Goal: Transaction & Acquisition: Purchase product/service

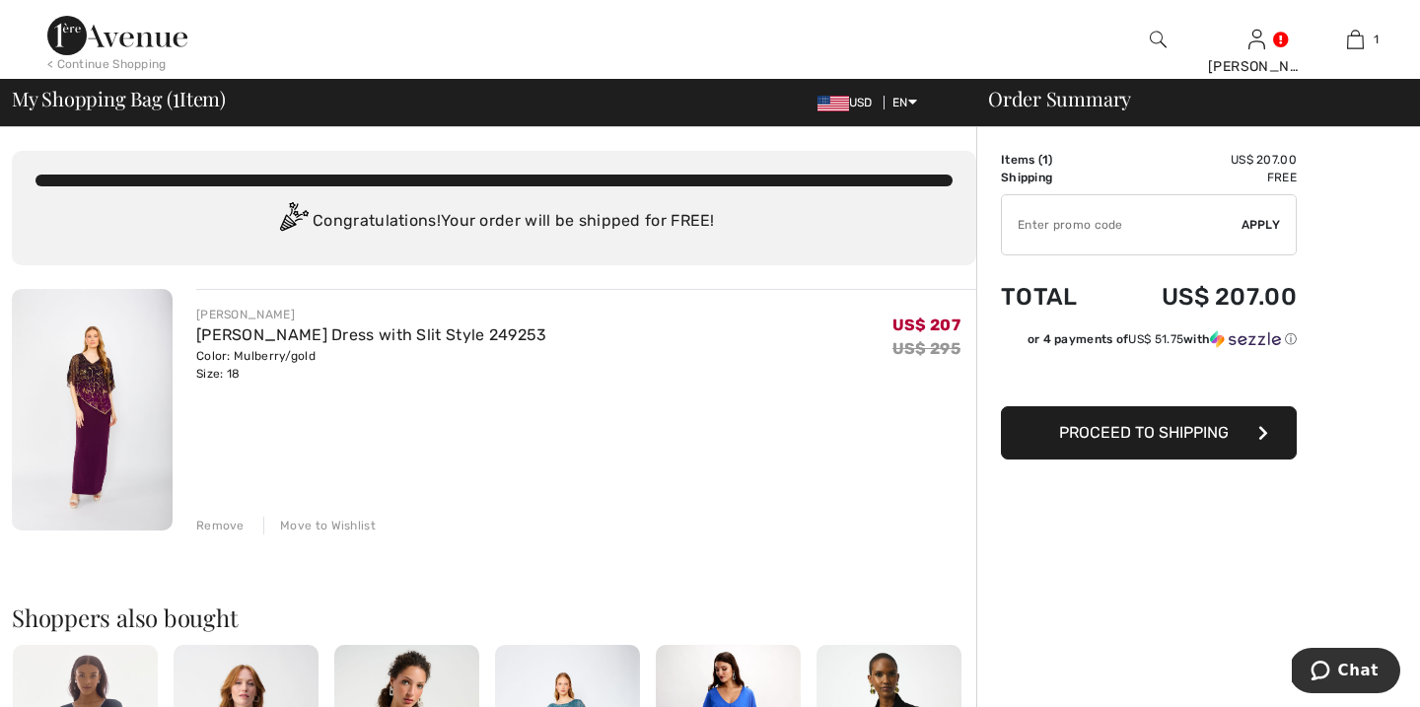
click at [1140, 429] on span "Proceed to Shipping" at bounding box center [1144, 432] width 170 height 19
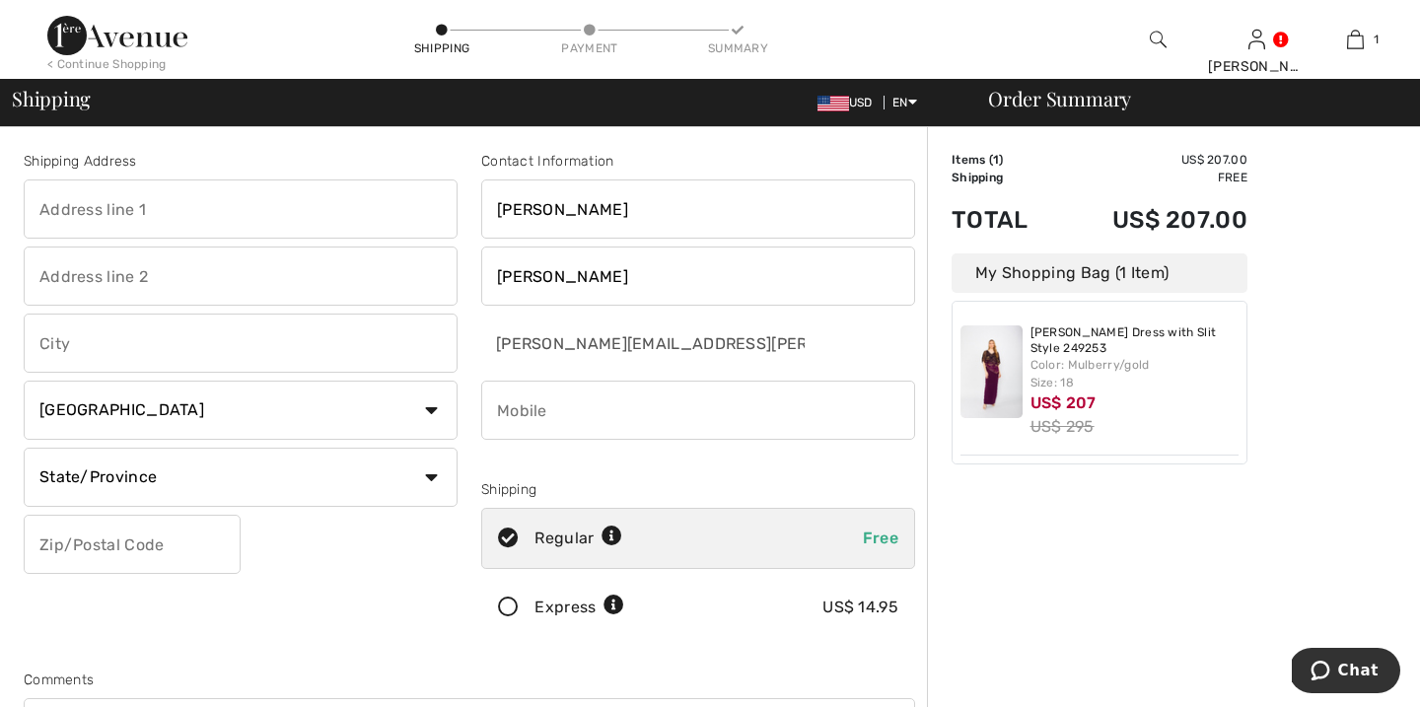
click at [224, 218] on input "text" at bounding box center [241, 209] width 434 height 59
type input "[STREET_ADDRESS][PERSON_NAME]"
type input "Winnetka"
select select "US"
select select "IL"
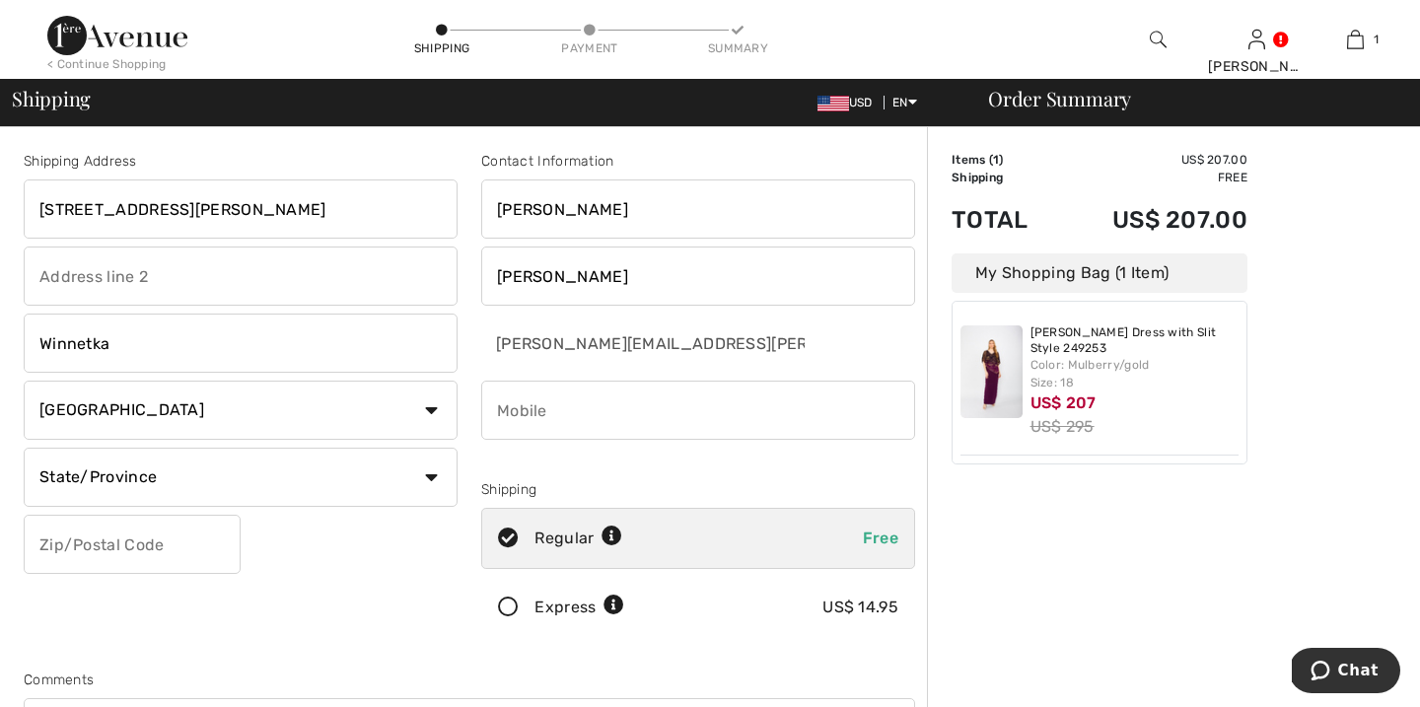
type input "60093"
click at [605, 406] on input "phone" at bounding box center [698, 410] width 434 height 59
type input "8478147722"
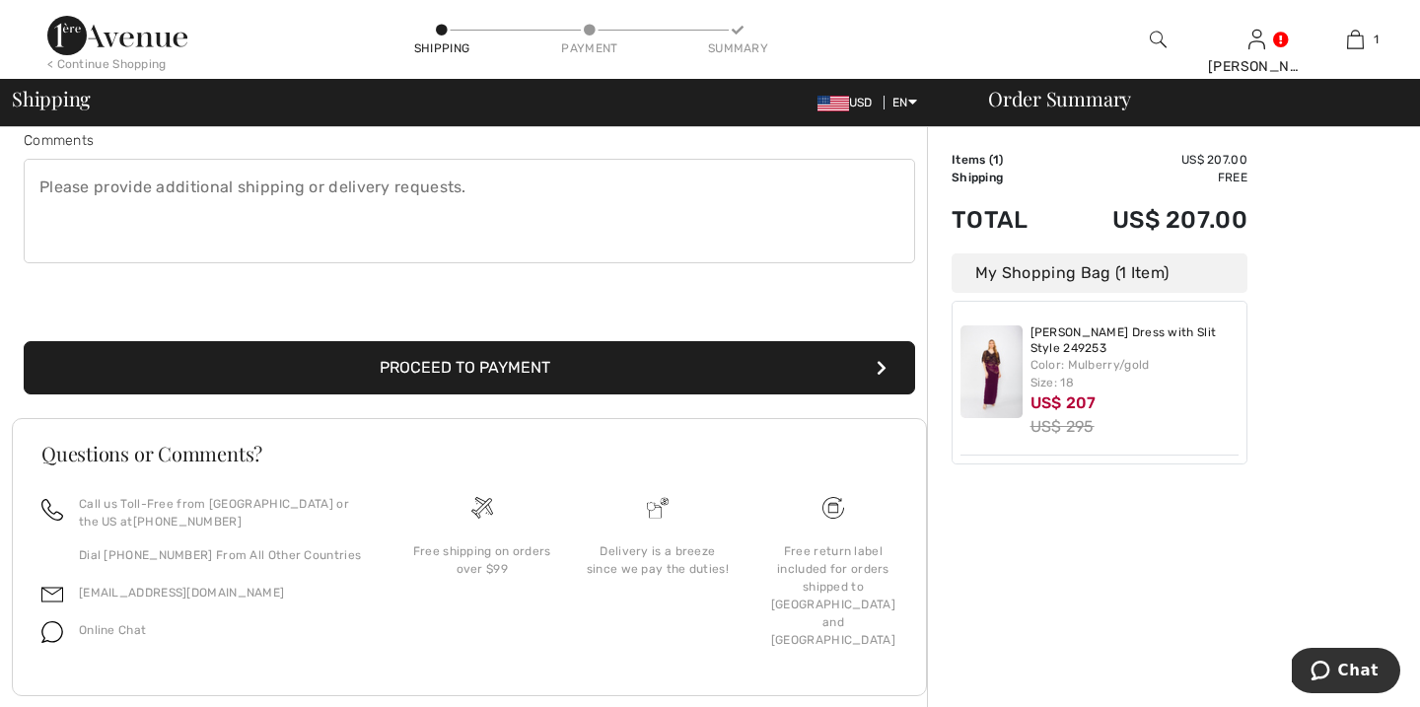
scroll to position [547, 0]
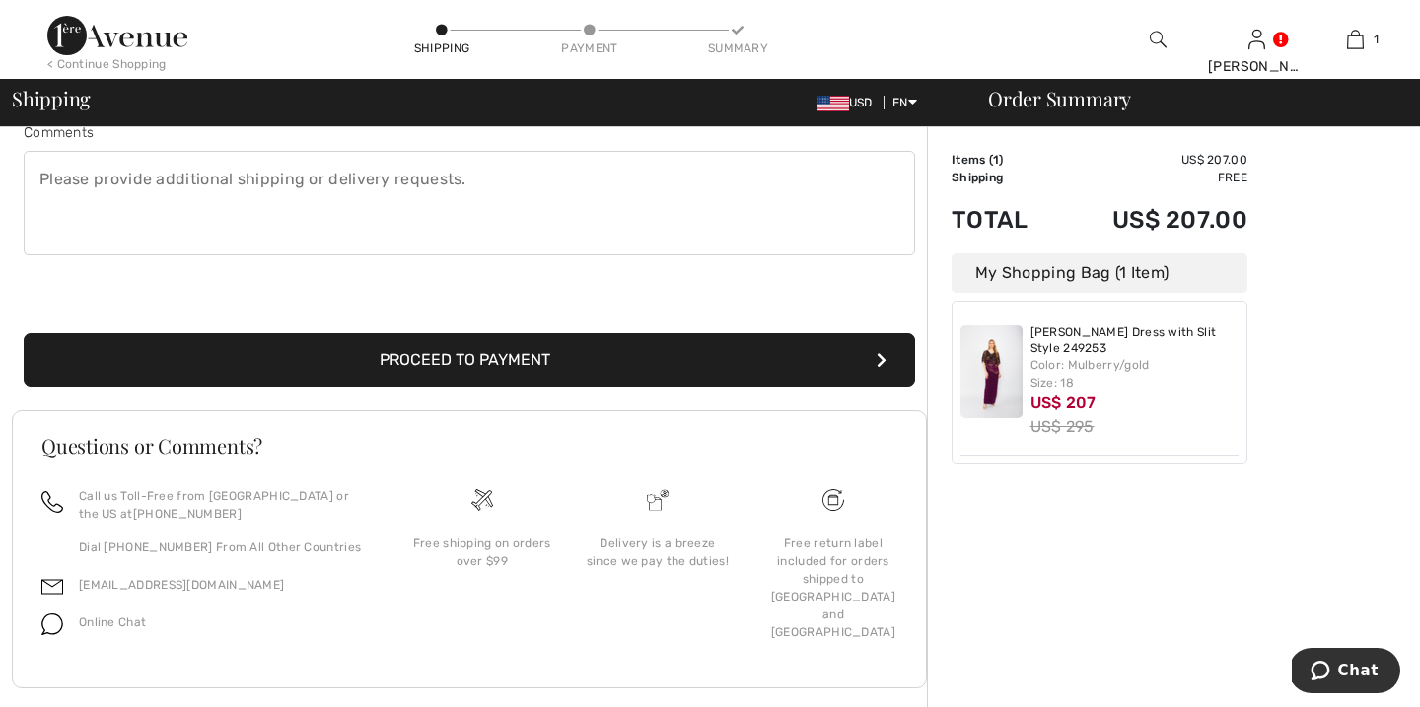
click at [497, 358] on button "Proceed to Payment" at bounding box center [470, 359] width 892 height 53
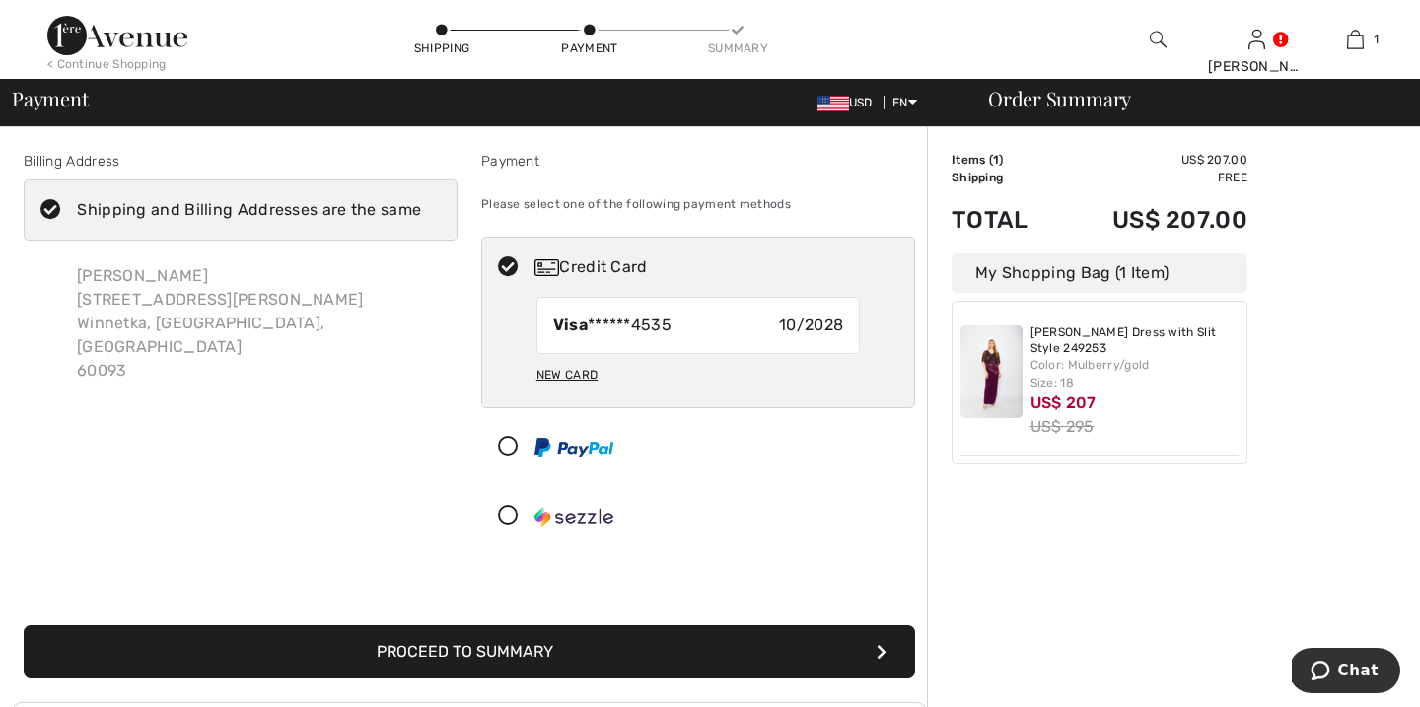
click at [53, 210] on icon at bounding box center [51, 210] width 52 height 21
click at [421, 210] on input "Shipping and Billing Addresses are the same" at bounding box center [427, 210] width 13 height 59
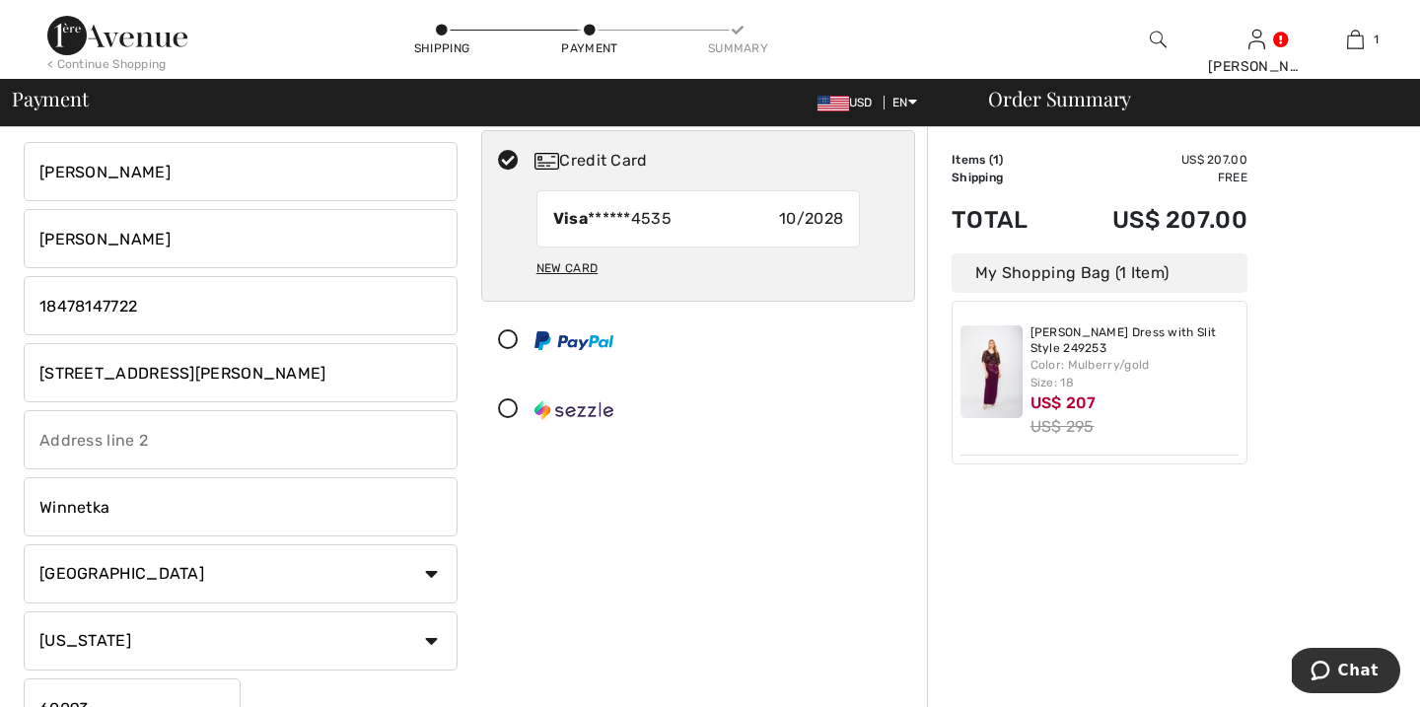
scroll to position [127, 0]
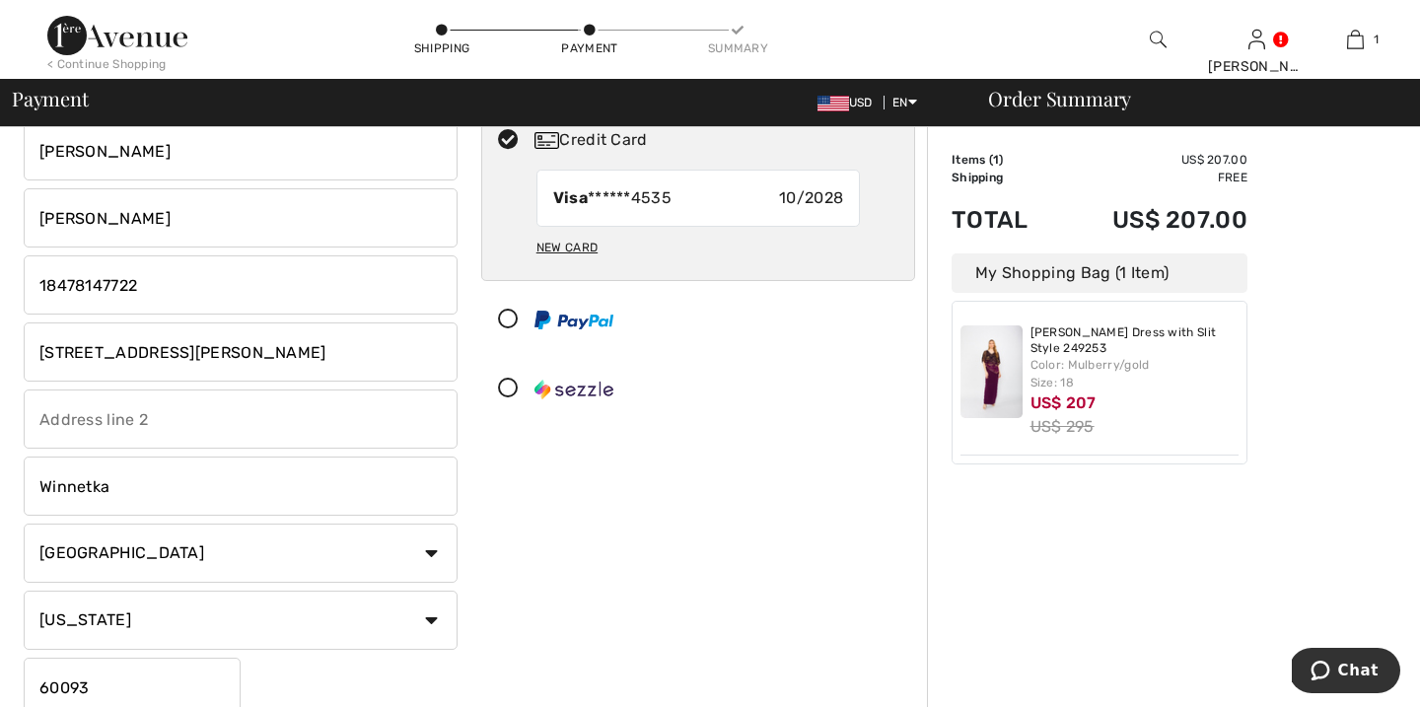
checkbox input "false"
click at [175, 350] on input "[STREET_ADDRESS][PERSON_NAME]" at bounding box center [241, 352] width 434 height 59
type input "1"
click at [134, 354] on input "text" at bounding box center [241, 352] width 434 height 59
type input "140 SE 5th Ave"
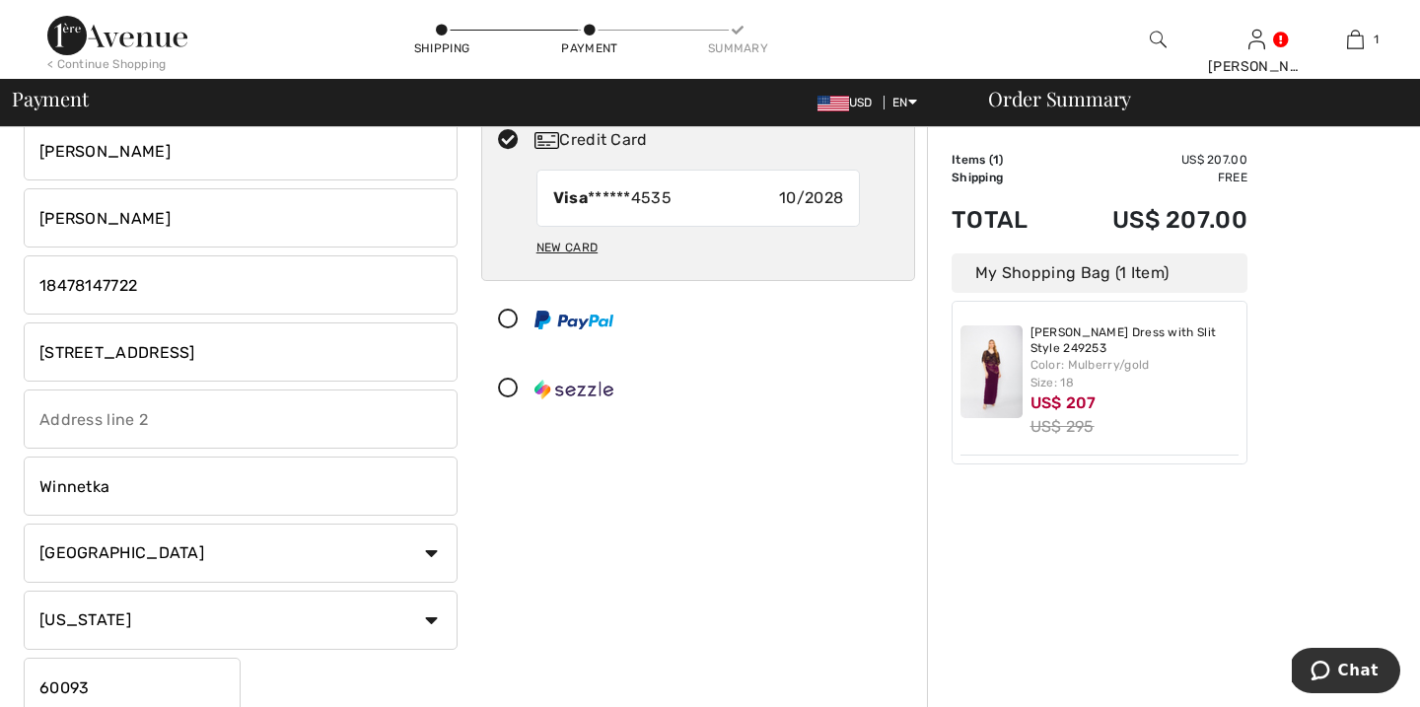
type input "Apt 447"
select select "FL"
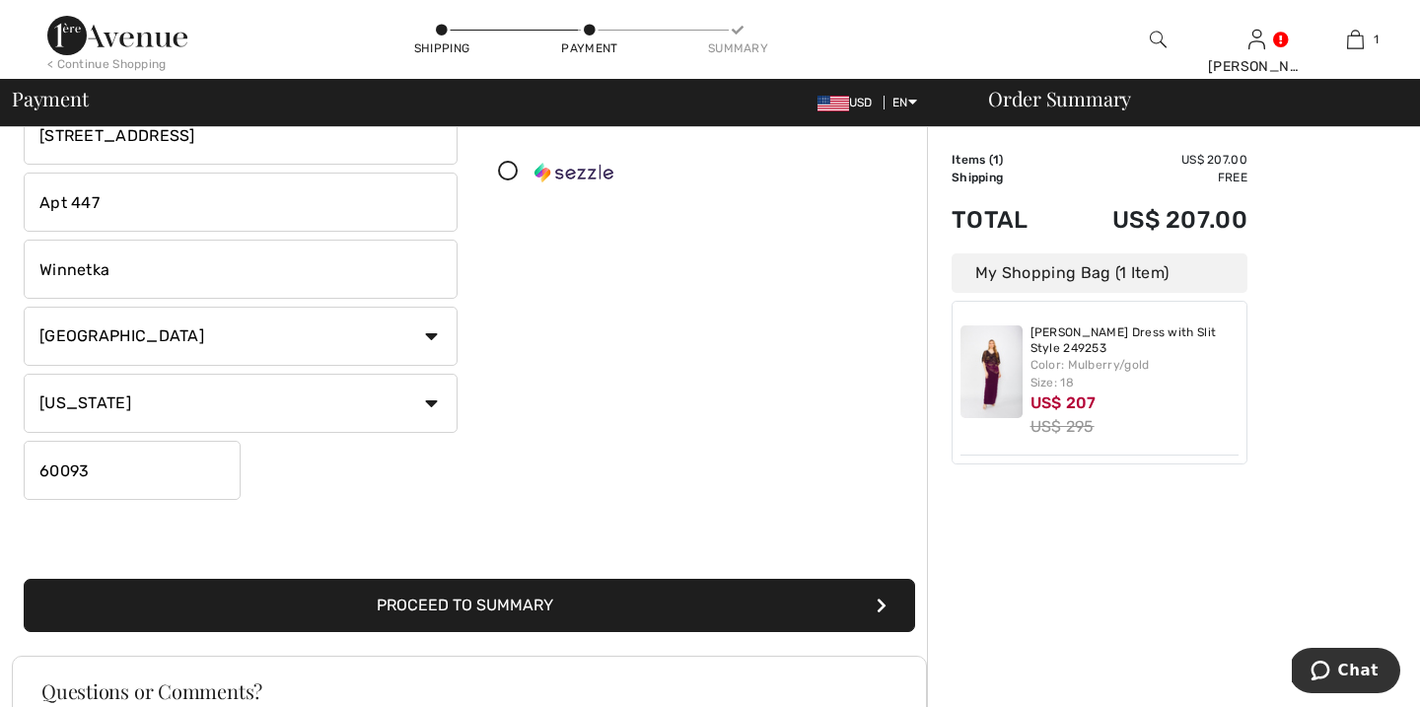
scroll to position [361, 0]
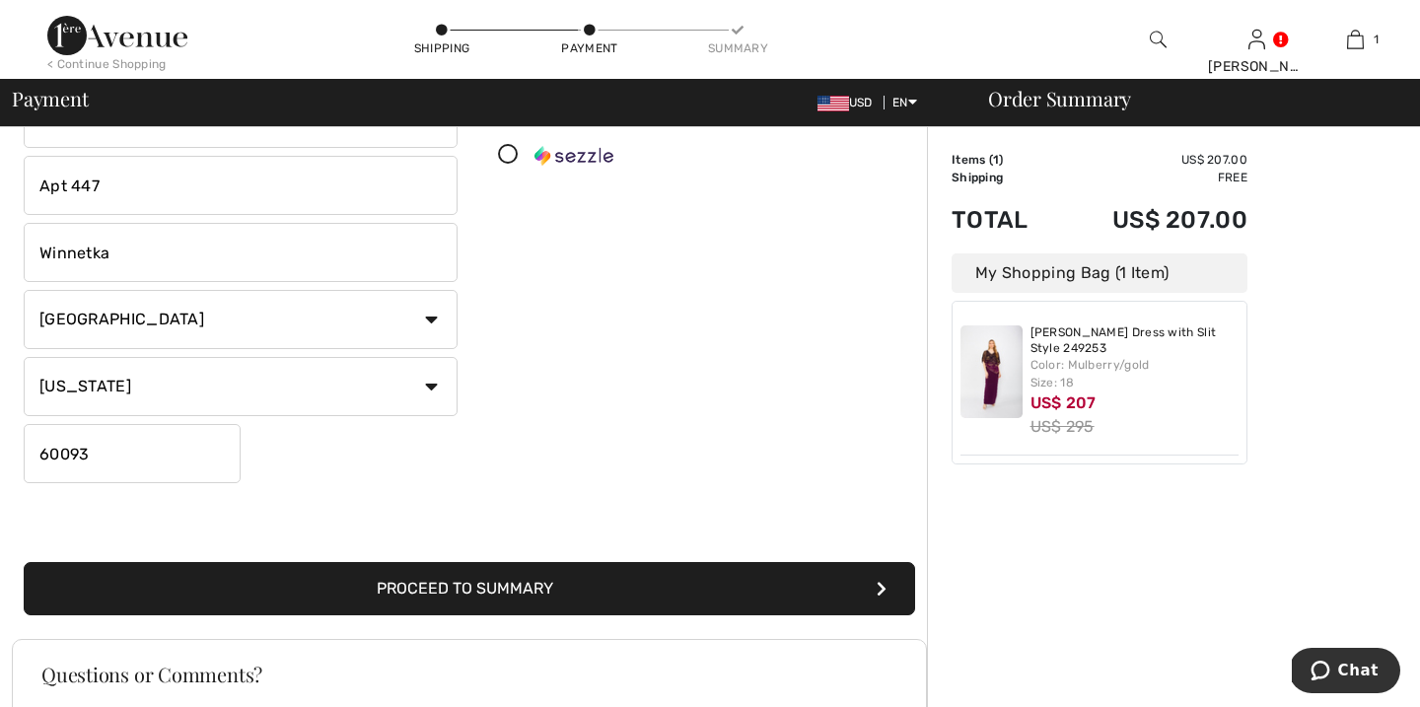
click at [102, 457] on input "60093" at bounding box center [132, 453] width 217 height 59
type input "6"
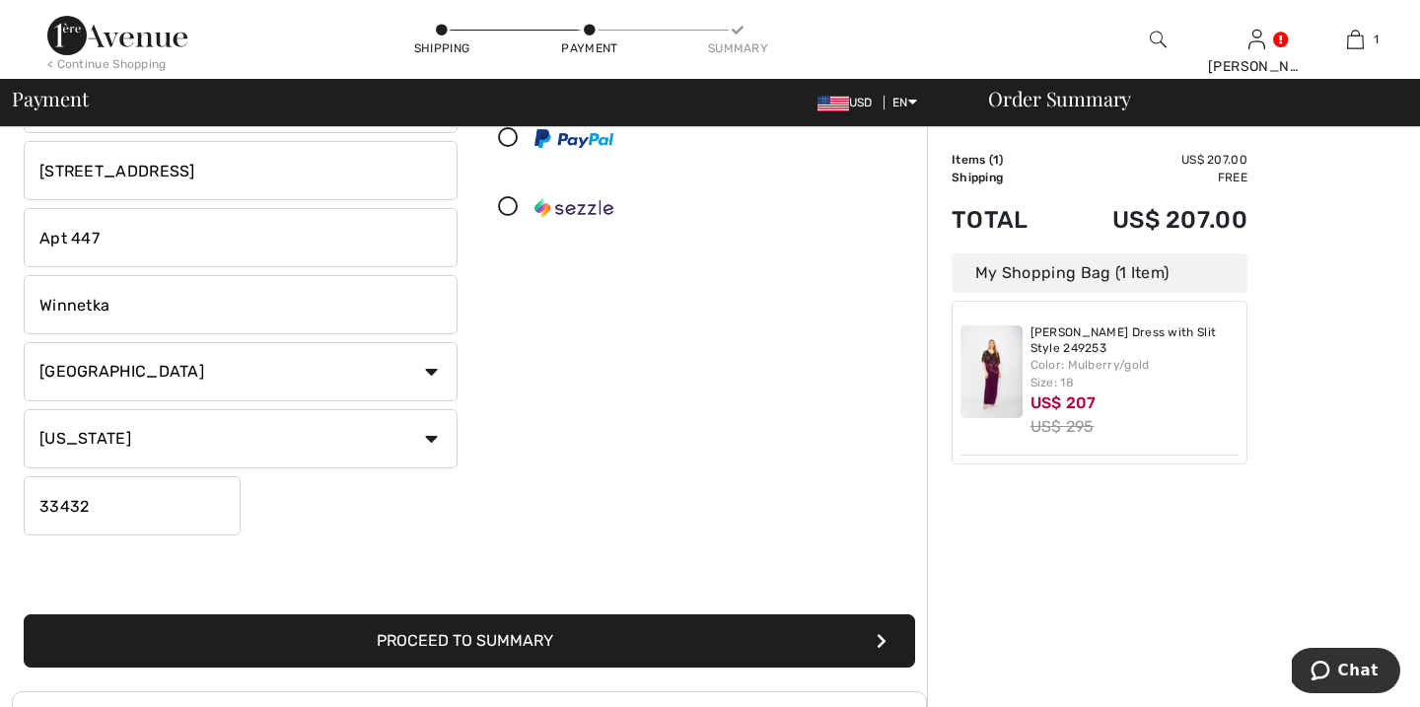
scroll to position [272, 0]
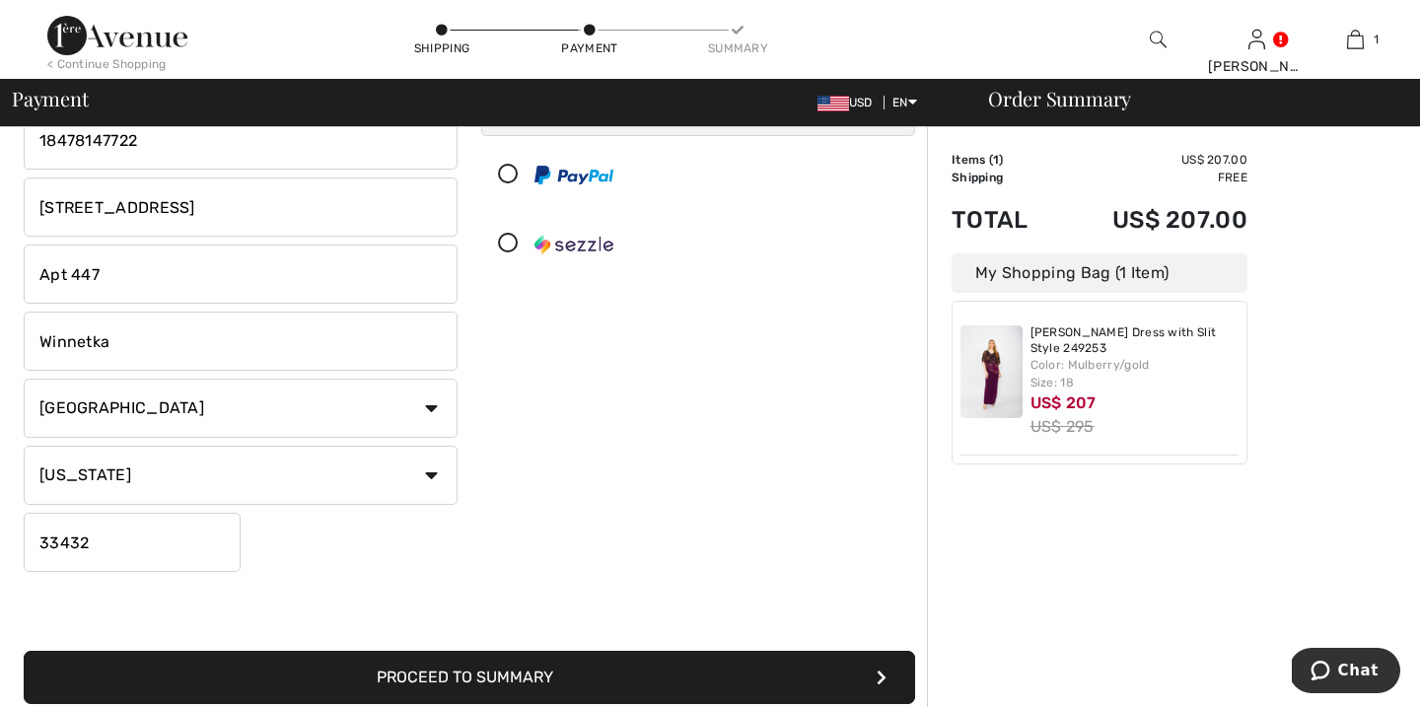
type input "33432"
click at [121, 341] on input "Winnetka" at bounding box center [241, 341] width 434 height 59
type input "W"
type input "Boca Raton"
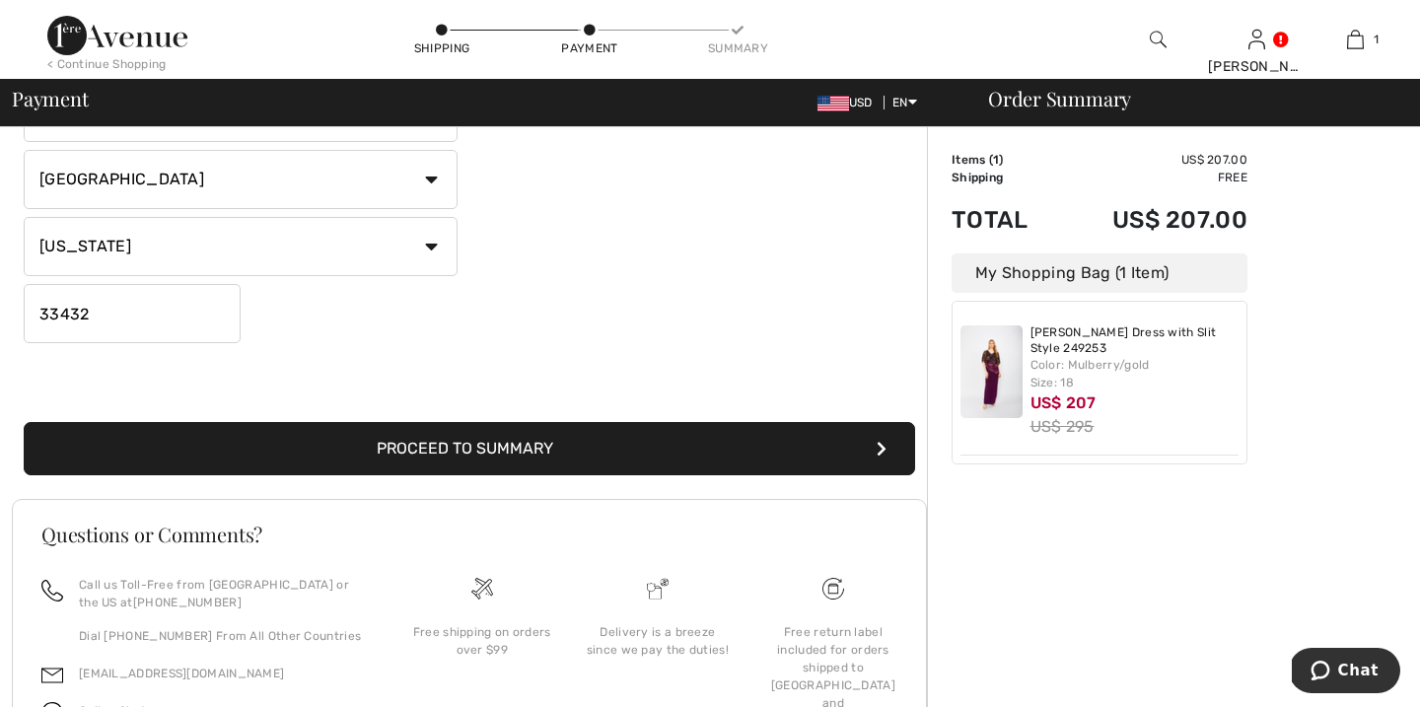
scroll to position [503, 0]
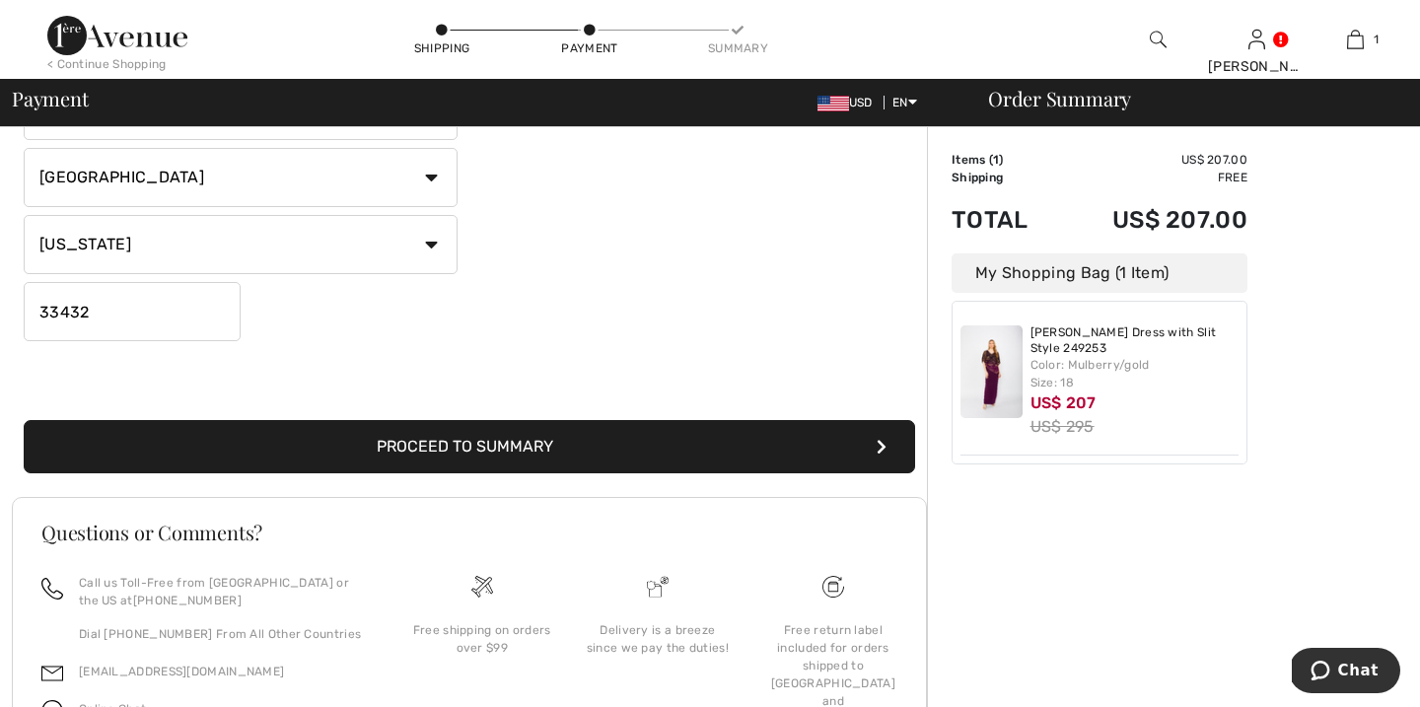
click at [430, 441] on button "Proceed to Summary" at bounding box center [470, 446] width 892 height 53
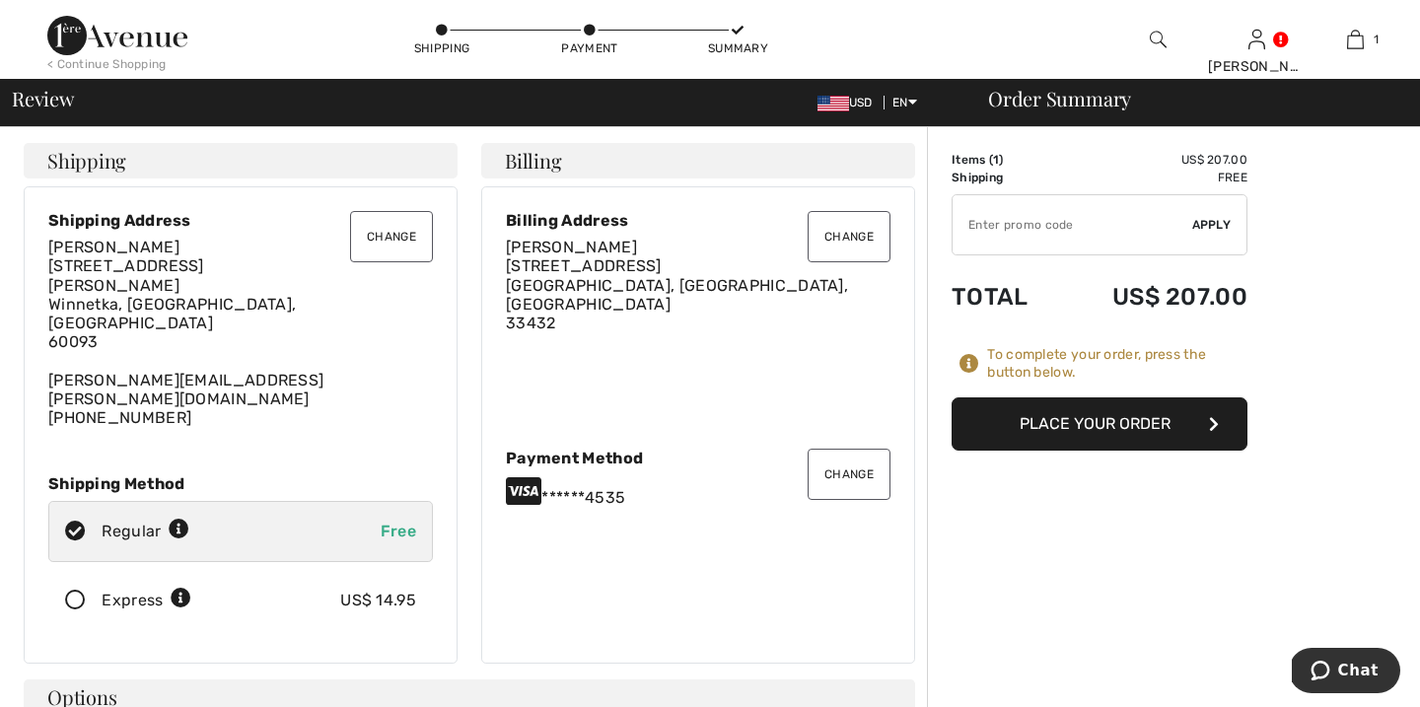
click at [1078, 423] on button "Place Your Order" at bounding box center [1100, 424] width 296 height 53
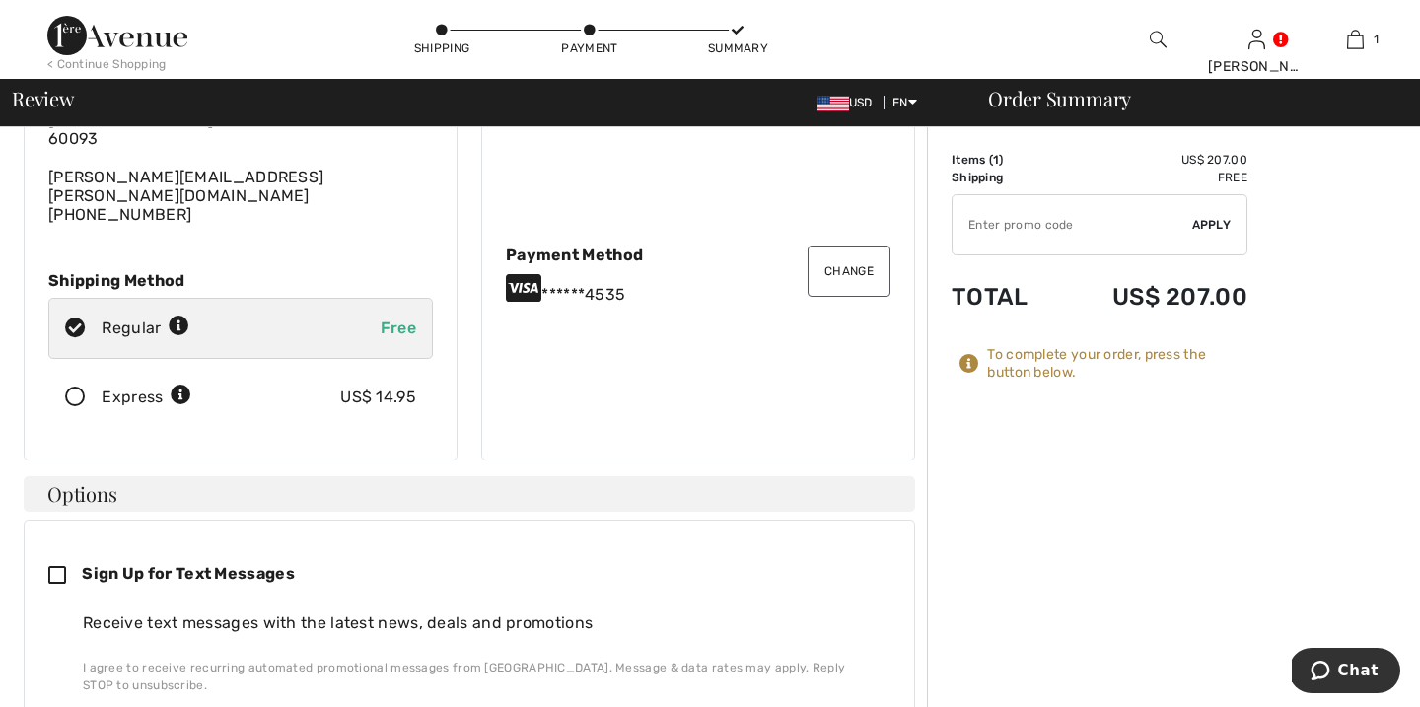
scroll to position [383, 0]
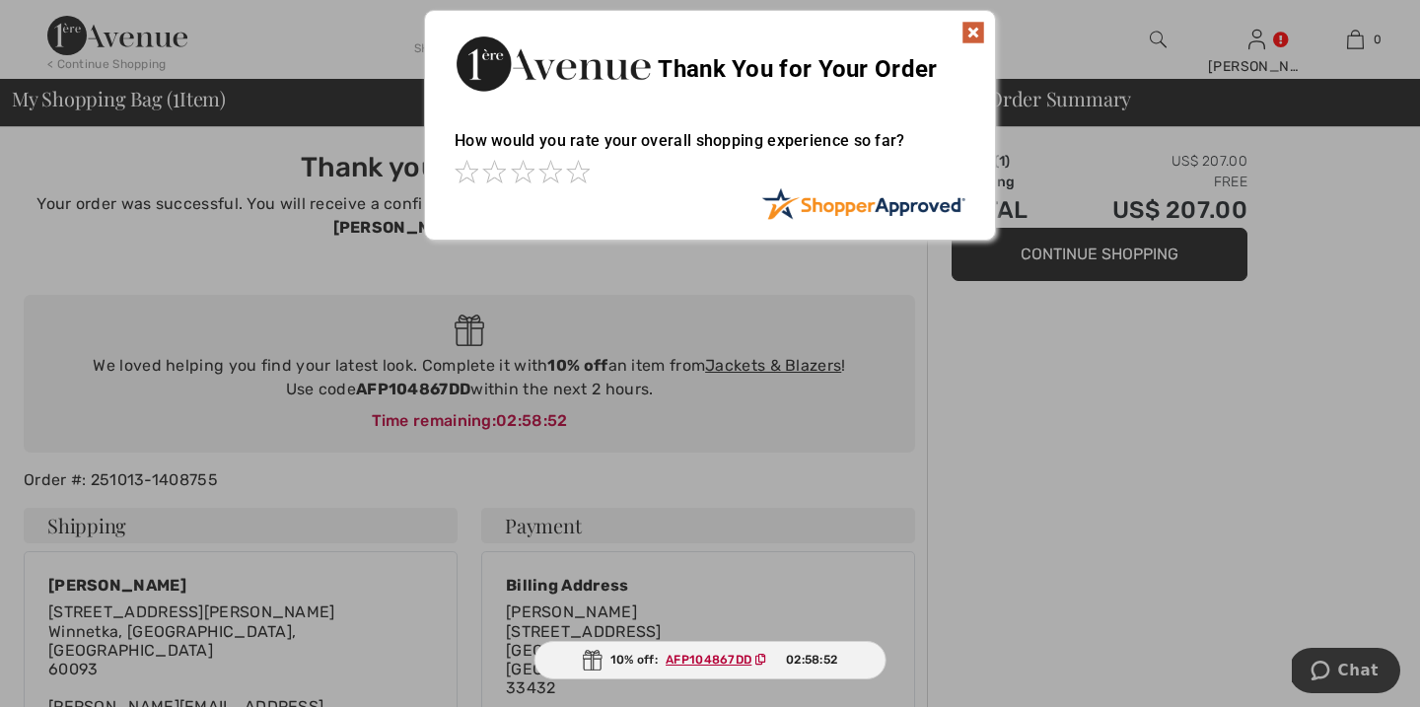
click at [974, 36] on img at bounding box center [974, 33] width 24 height 24
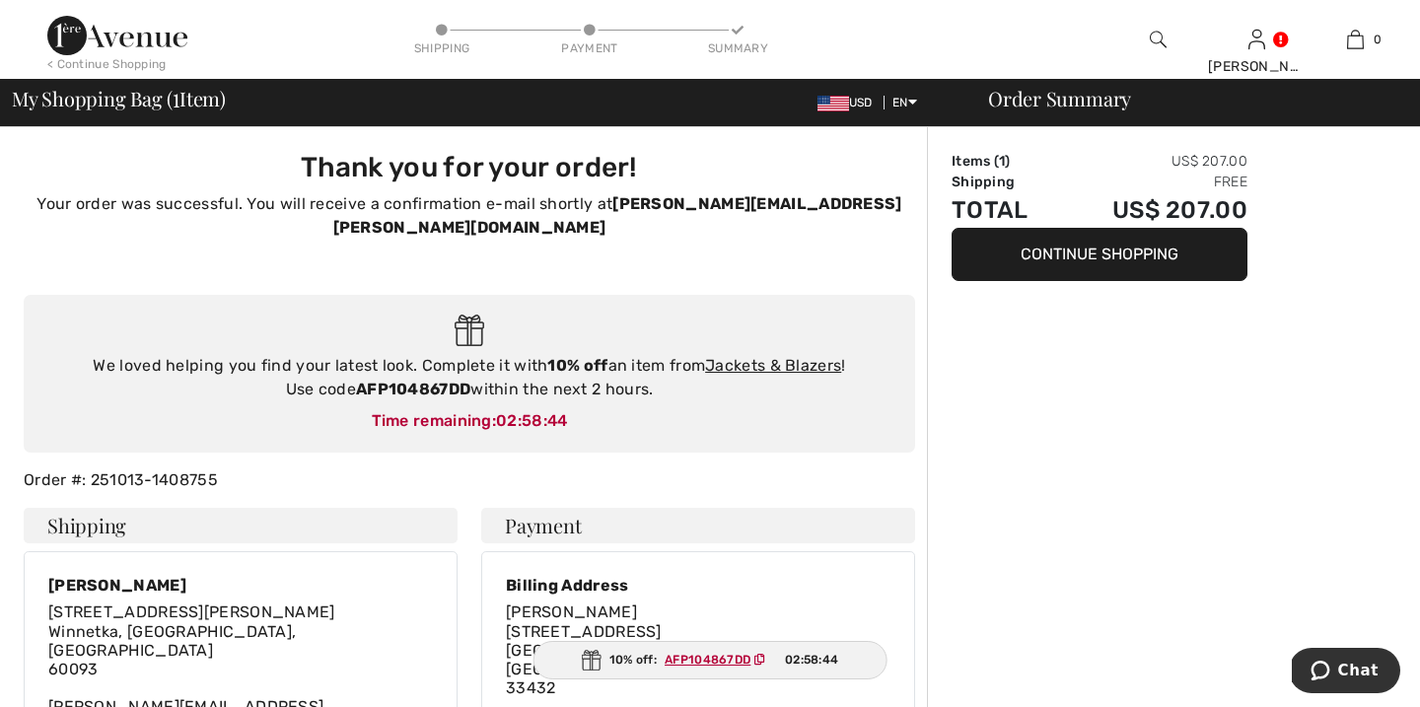
scroll to position [61, 0]
